Goal: Use online tool/utility: Utilize a website feature to perform a specific function

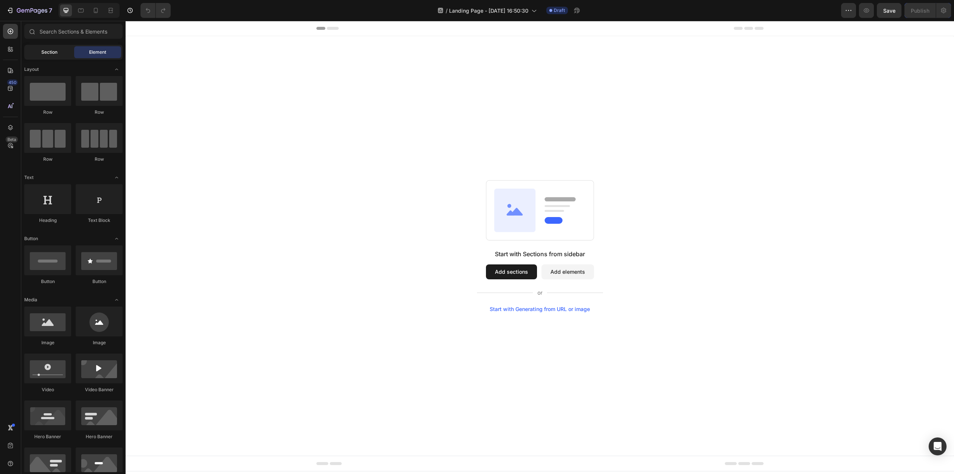
click at [55, 51] on span "Section" at bounding box center [49, 52] width 16 height 7
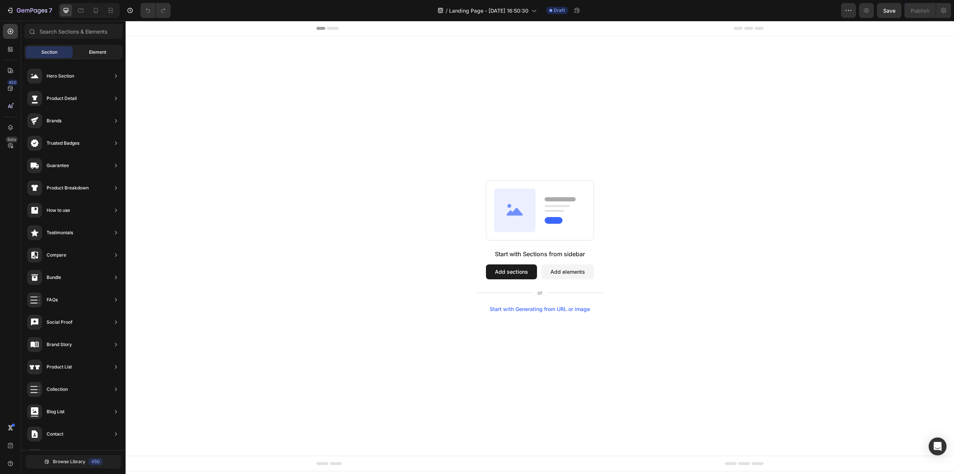
click at [92, 56] on div "Element" at bounding box center [97, 52] width 47 height 12
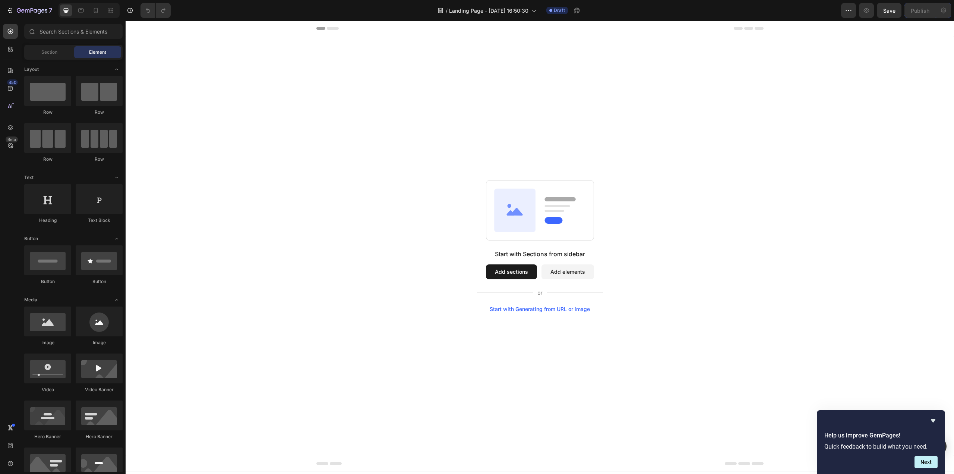
click at [541, 309] on div "Start with Generating from URL or image" at bounding box center [540, 309] width 100 height 6
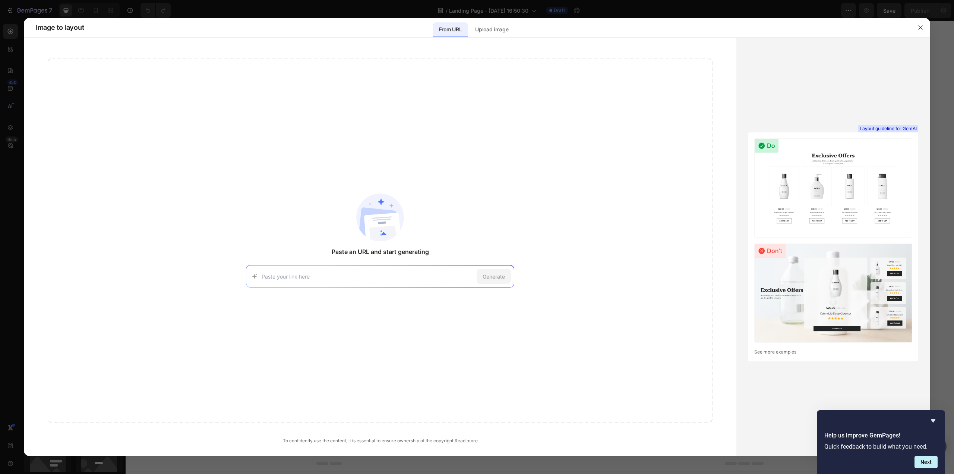
click at [323, 279] on input at bounding box center [368, 276] width 212 height 8
paste input "[URL][DOMAIN_NAME]"
type input "[URL][DOMAIN_NAME]"
click at [493, 273] on span "Generate" at bounding box center [494, 276] width 22 height 8
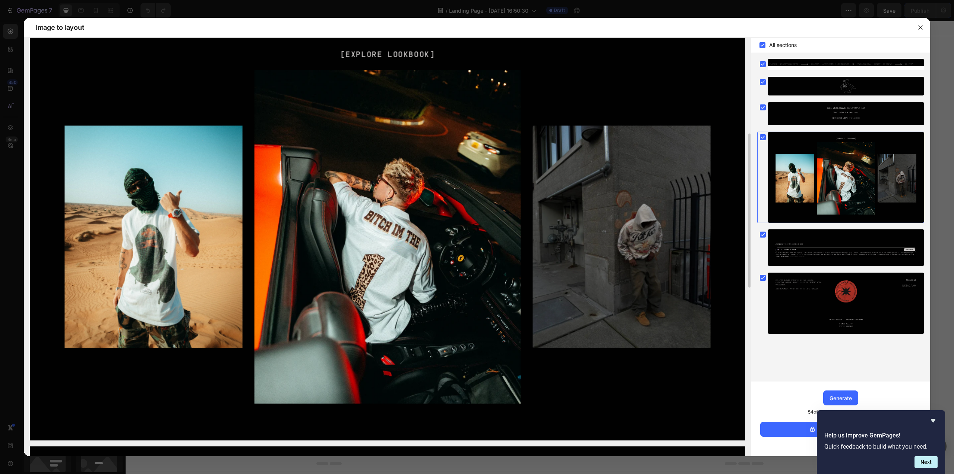
scroll to position [335, 0]
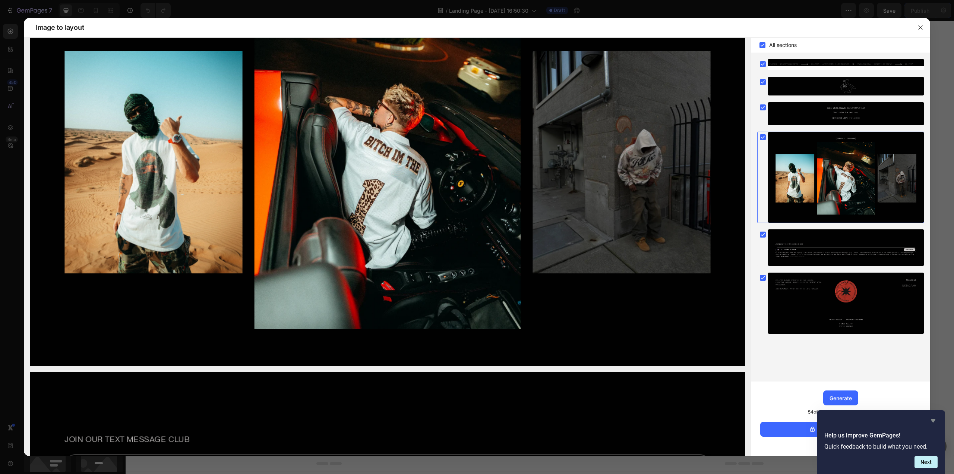
click at [932, 418] on icon "Hide survey" at bounding box center [933, 420] width 9 height 9
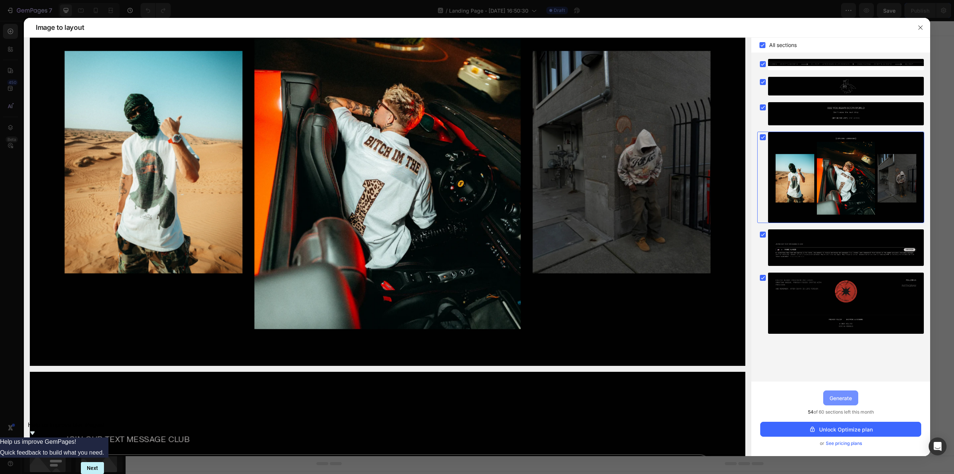
click at [851, 396] on div "Generate" at bounding box center [841, 398] width 22 height 8
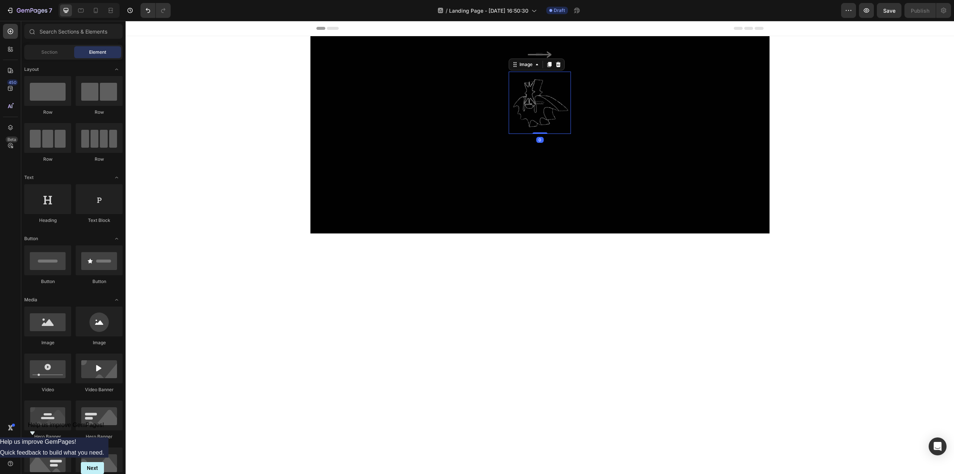
click at [521, 106] on img at bounding box center [540, 103] width 62 height 62
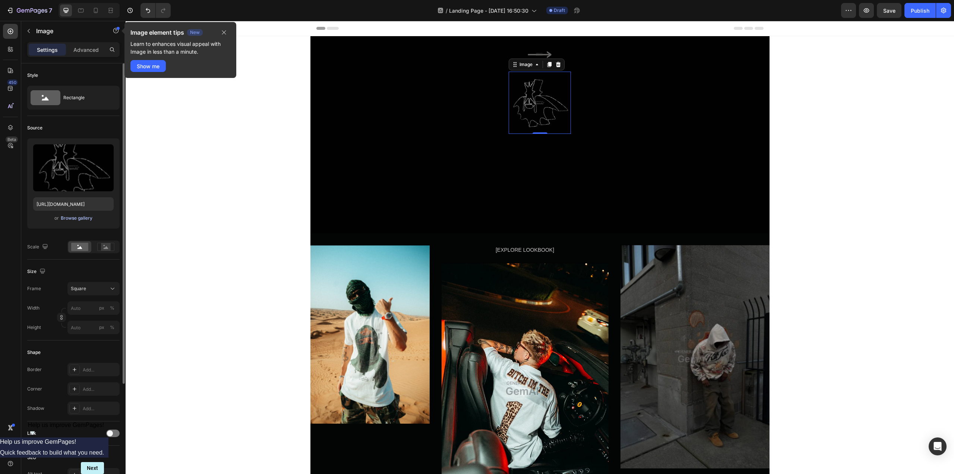
click at [74, 220] on div "Browse gallery" at bounding box center [77, 218] width 32 height 7
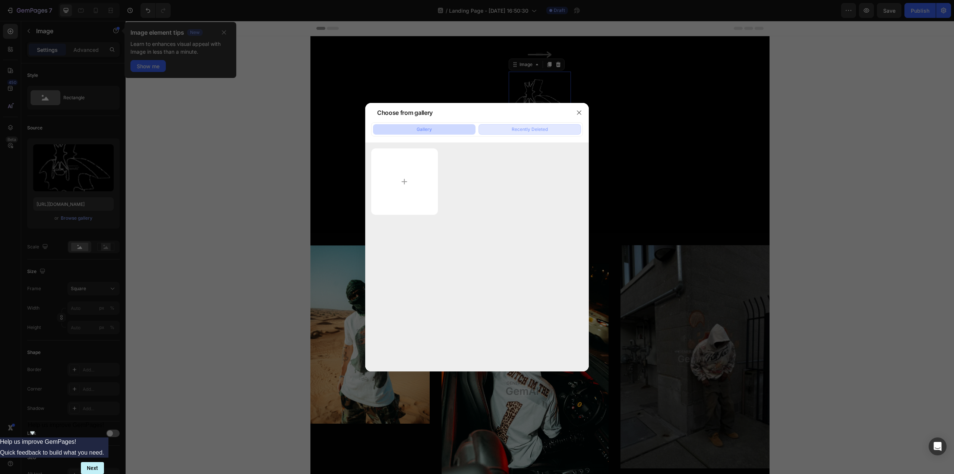
click at [528, 125] on button "Recently Deleted" at bounding box center [530, 129] width 102 height 10
click at [449, 126] on button "Gallery" at bounding box center [424, 129] width 102 height 10
click at [409, 193] on input "file" at bounding box center [404, 181] width 67 height 66
type input "C:\fakepath\Profilbild.png"
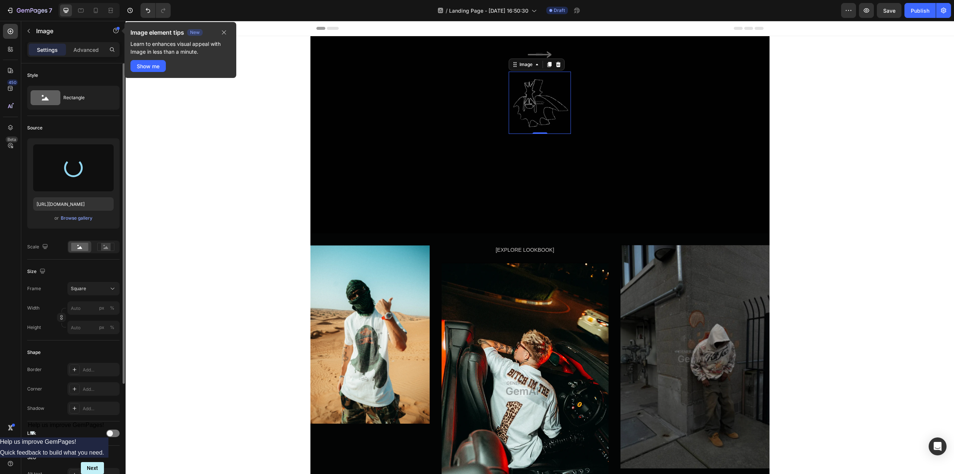
type input "[URL][DOMAIN_NAME]"
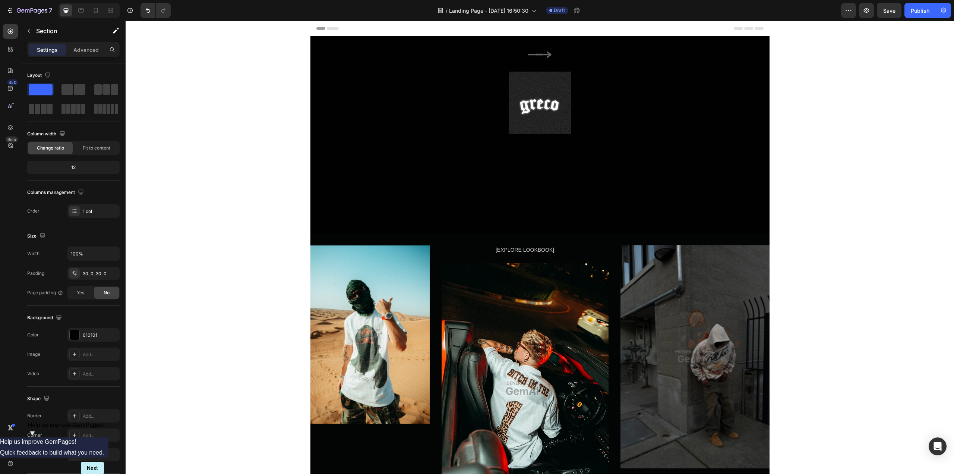
click at [492, 170] on div at bounding box center [539, 189] width 459 height 88
click at [570, 111] on div "Image Row" at bounding box center [539, 103] width 459 height 62
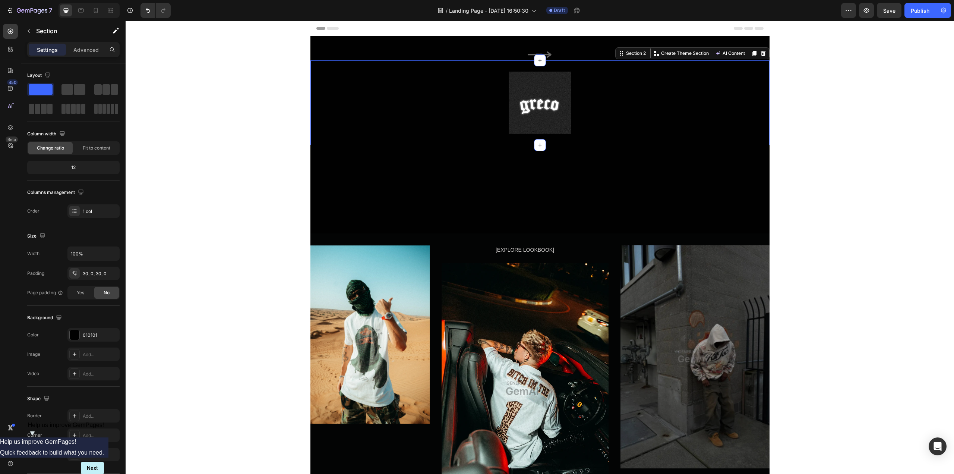
click at [554, 107] on img at bounding box center [540, 103] width 62 height 62
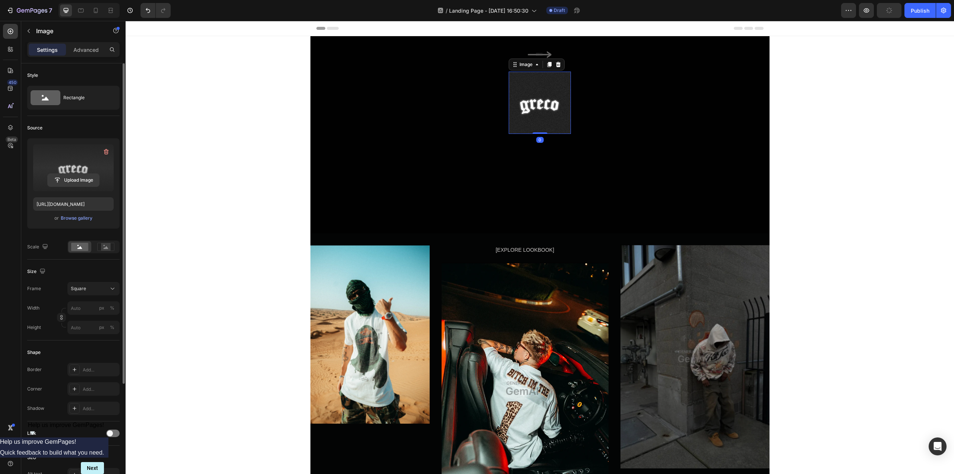
click at [68, 180] on input "file" at bounding box center [73, 180] width 51 height 13
type input "[URL][DOMAIN_NAME]"
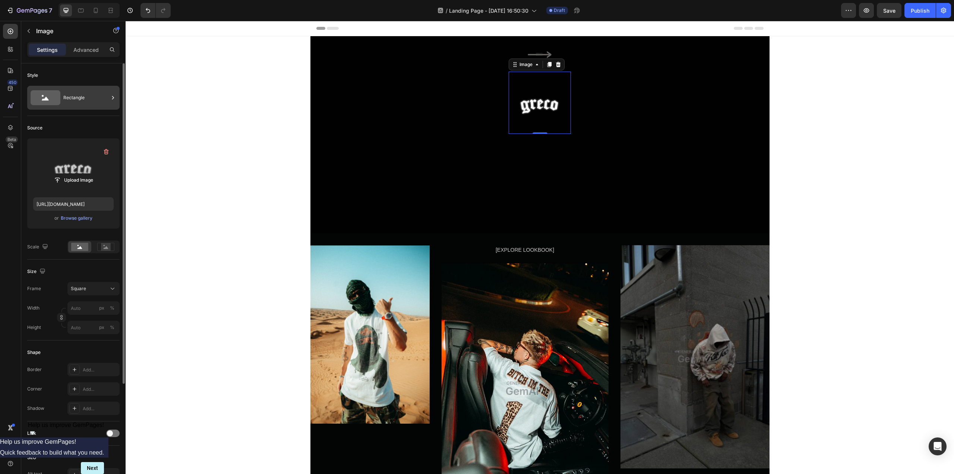
click at [61, 99] on div "Rectangle" at bounding box center [73, 98] width 92 height 24
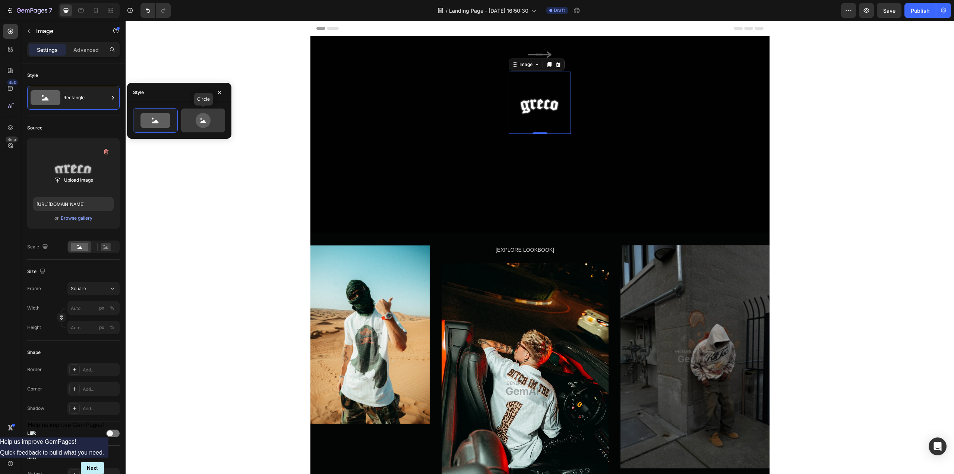
click at [212, 119] on icon at bounding box center [203, 120] width 35 height 15
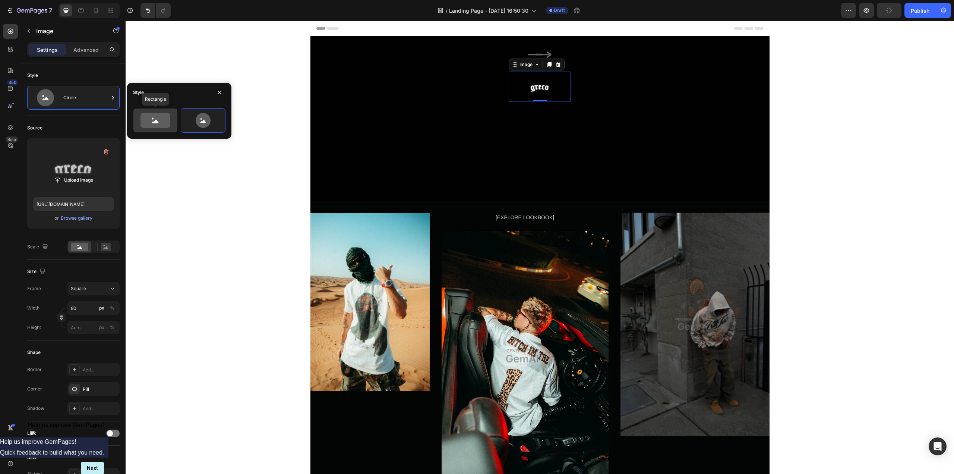
click at [160, 118] on icon at bounding box center [155, 120] width 30 height 15
type input "100"
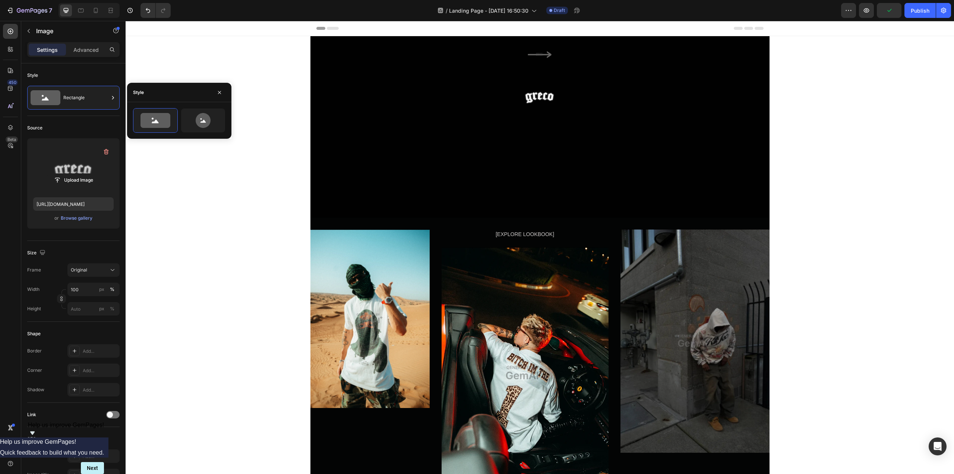
click at [204, 186] on div "Image Row Section 1 Image Row Section 2 Image [EXPLORE LOOKBOOK] Text Block Ima…" at bounding box center [540, 378] width 828 height 684
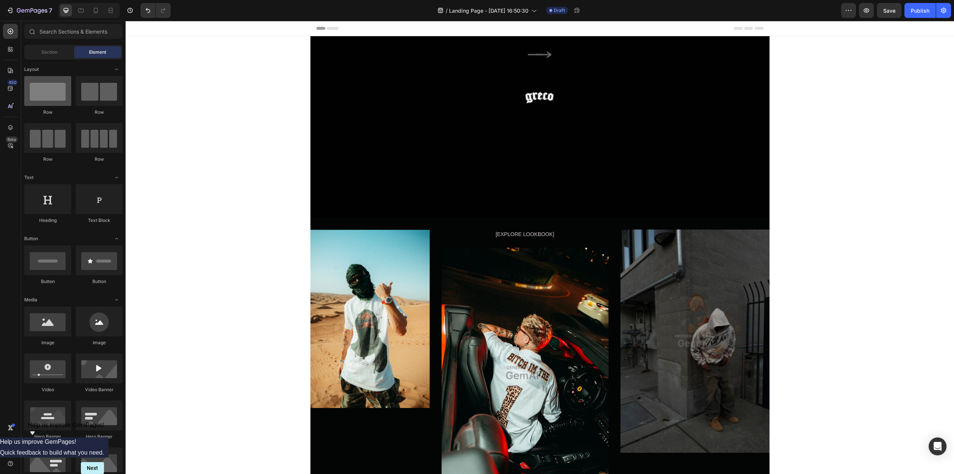
click at [50, 96] on div at bounding box center [47, 91] width 47 height 30
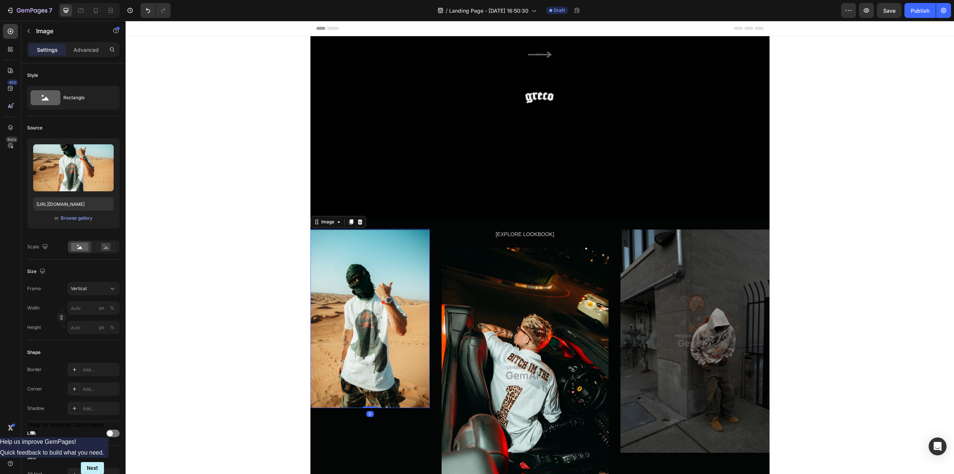
click at [364, 268] on img at bounding box center [369, 318] width 119 height 179
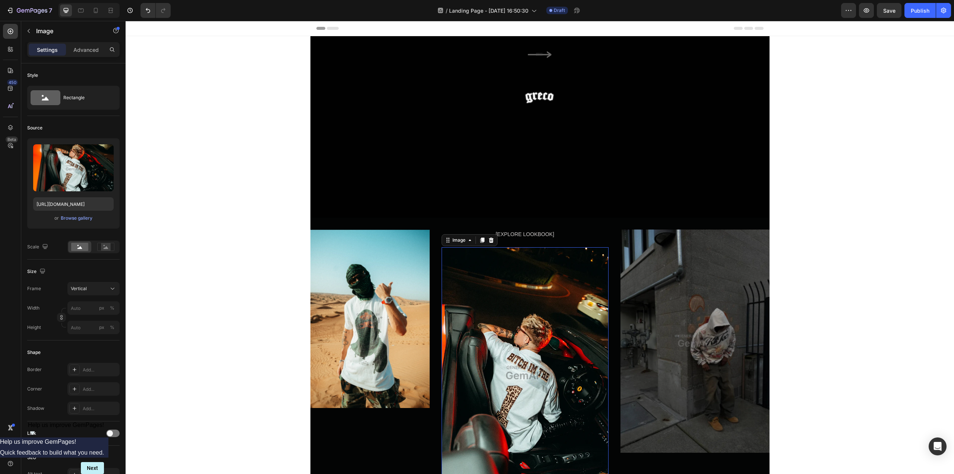
click at [586, 297] on img at bounding box center [525, 372] width 167 height 250
click at [514, 233] on div "[EXPLORE LOOKBOOK]" at bounding box center [525, 234] width 167 height 11
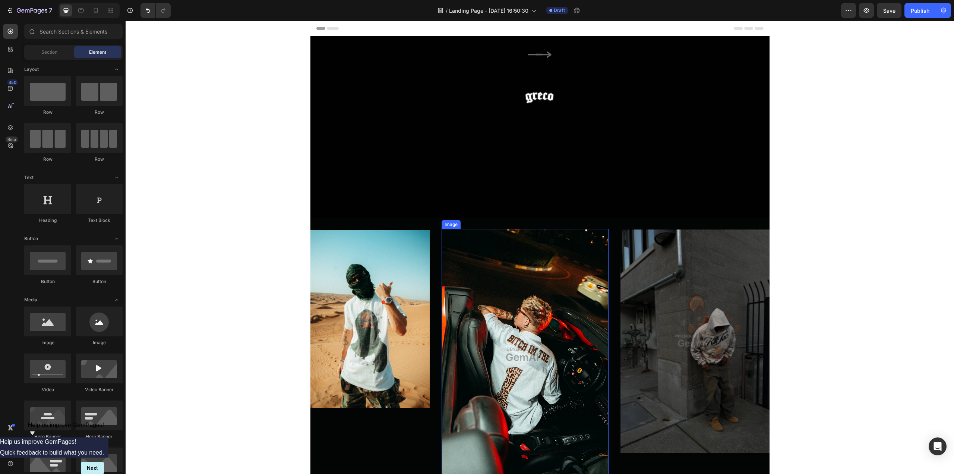
click at [514, 331] on img at bounding box center [525, 354] width 167 height 250
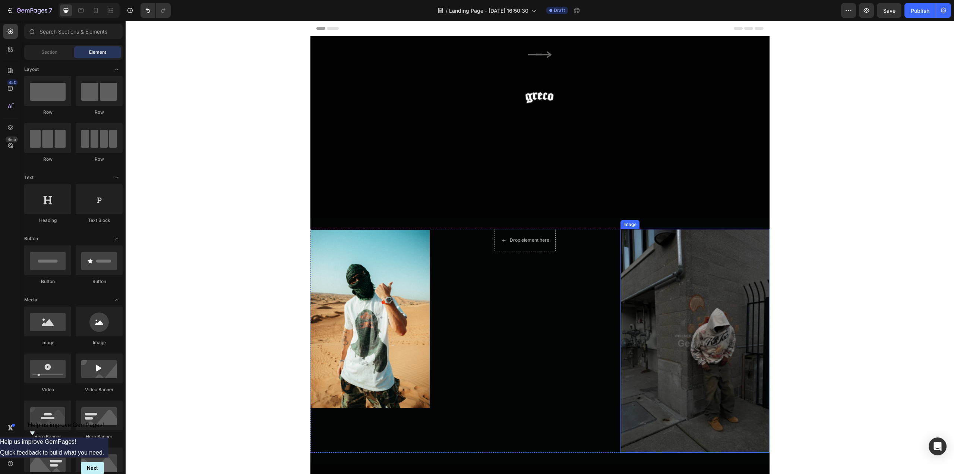
click at [692, 291] on img at bounding box center [694, 341] width 149 height 224
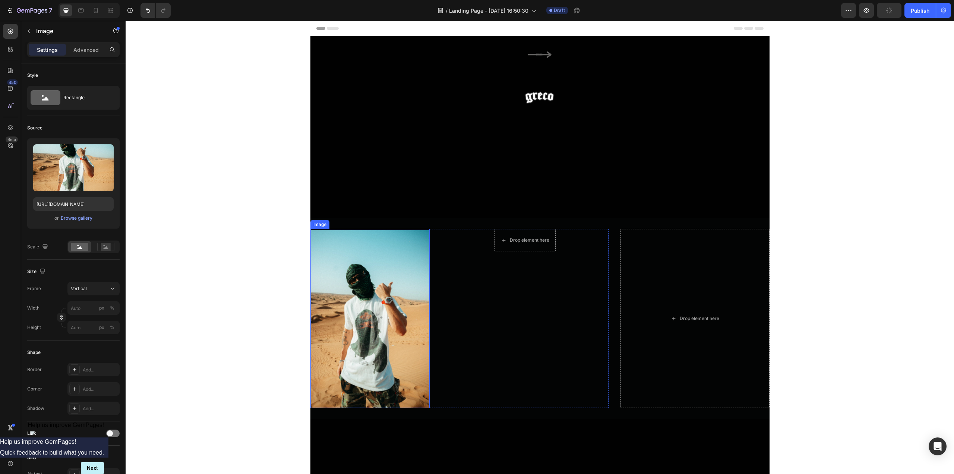
click at [405, 280] on img at bounding box center [369, 318] width 119 height 179
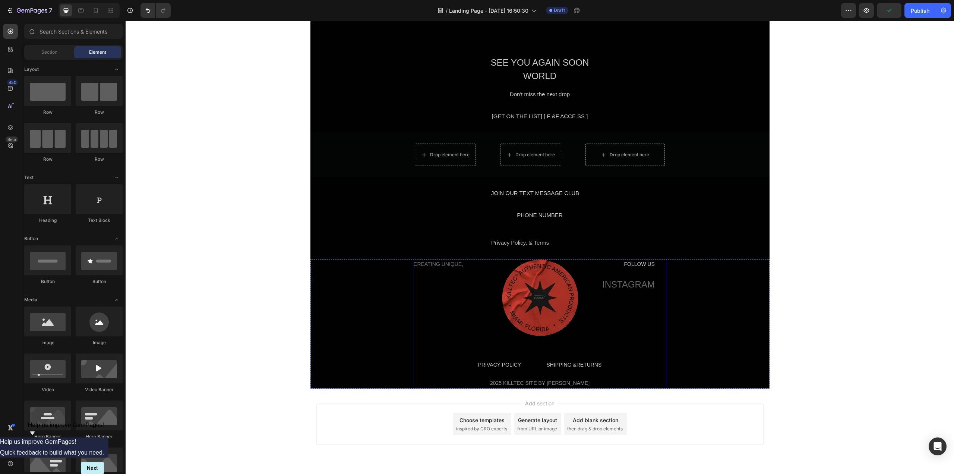
scroll to position [0, 0]
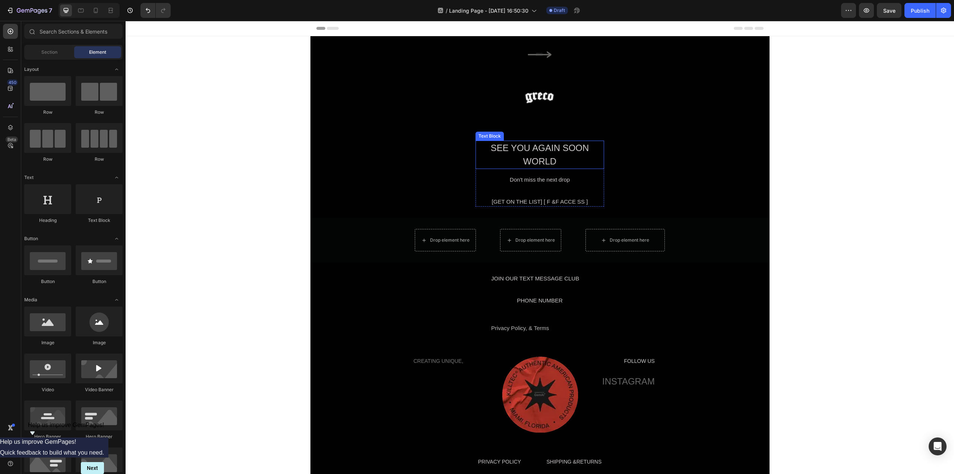
click at [537, 160] on div "SEE YOU AGAIN SOON WORLD" at bounding box center [540, 154] width 129 height 28
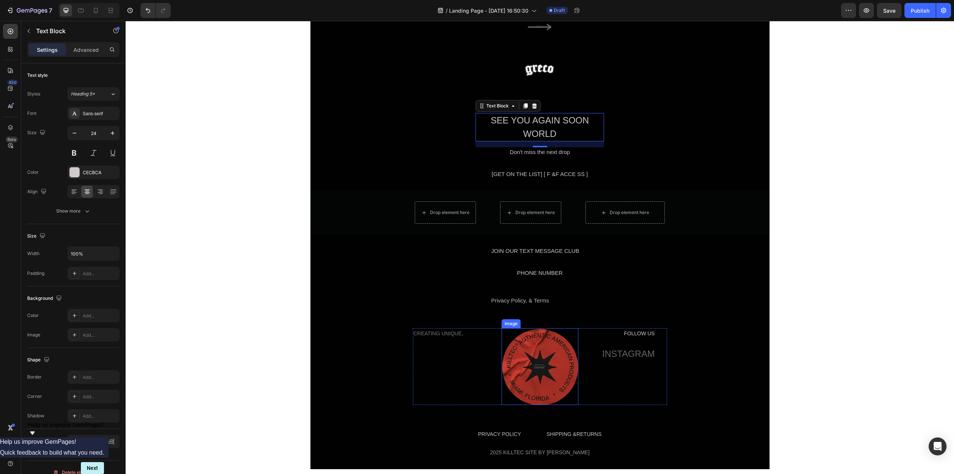
scroll to position [130, 0]
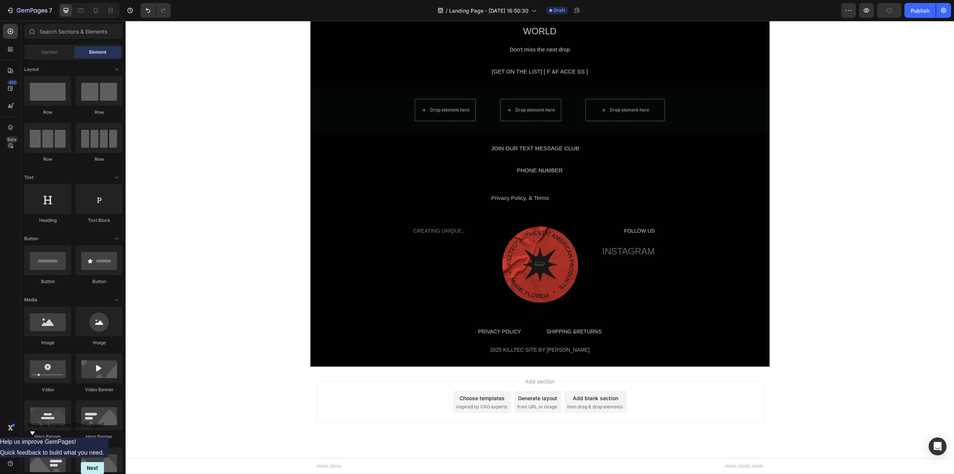
click at [540, 405] on span "from URL or image" at bounding box center [537, 406] width 40 height 7
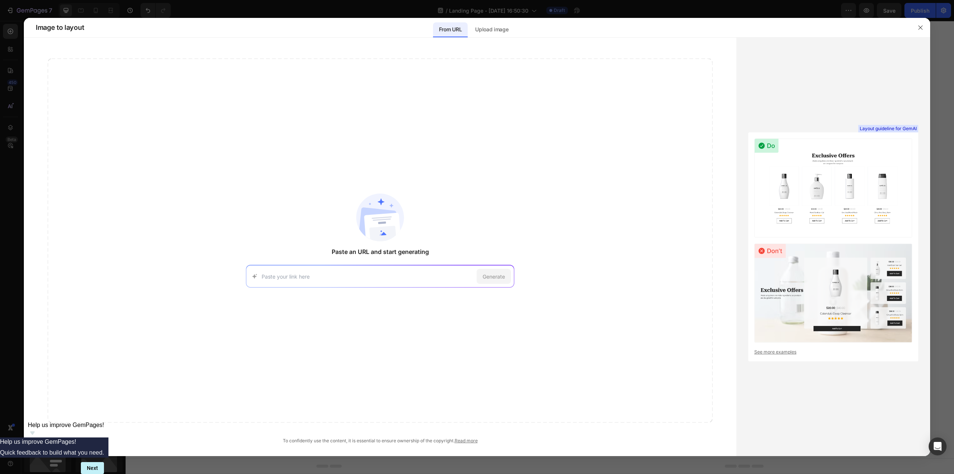
click at [810, 184] on img at bounding box center [833, 187] width 158 height 99
click at [921, 29] on icon "button" at bounding box center [921, 28] width 6 height 6
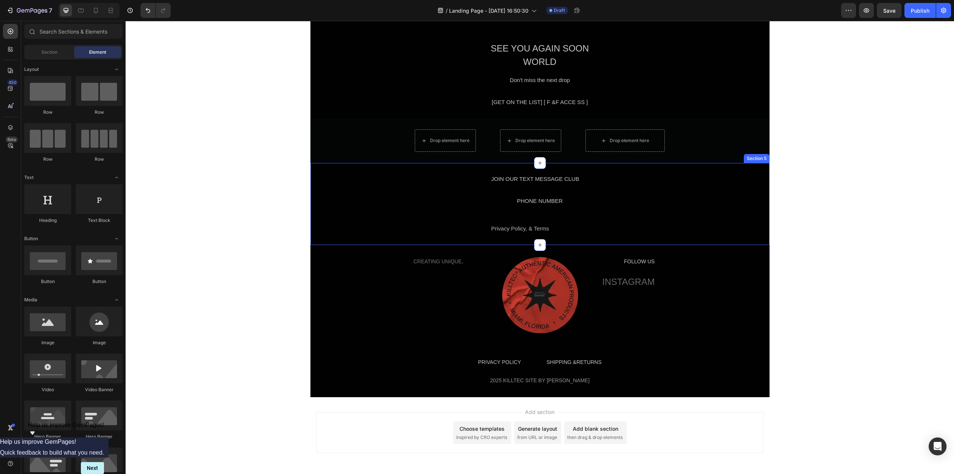
scroll to position [0, 0]
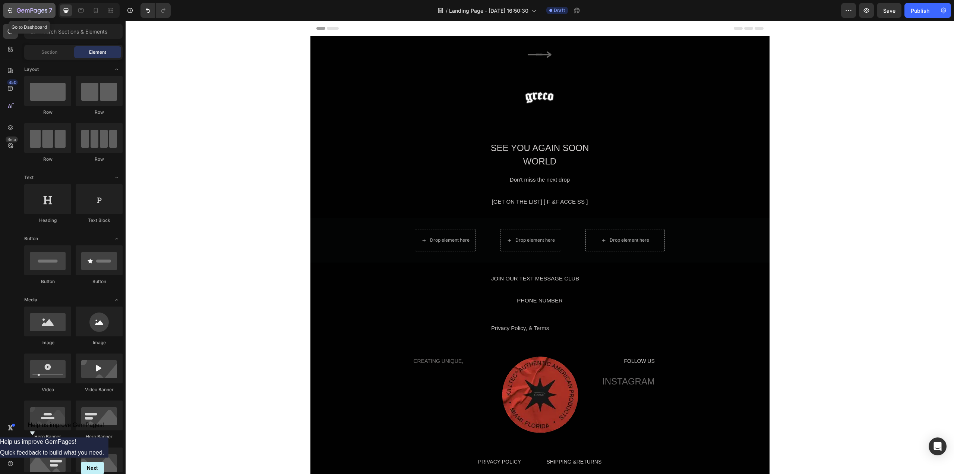
click at [10, 12] on icon "button" at bounding box center [9, 10] width 7 height 7
